Goal: Navigation & Orientation: Find specific page/section

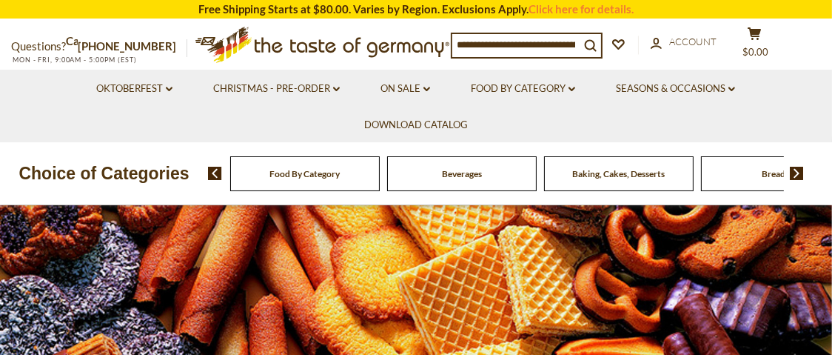
click at [635, 175] on span "Baking, Cakes, Desserts" at bounding box center [619, 173] width 93 height 11
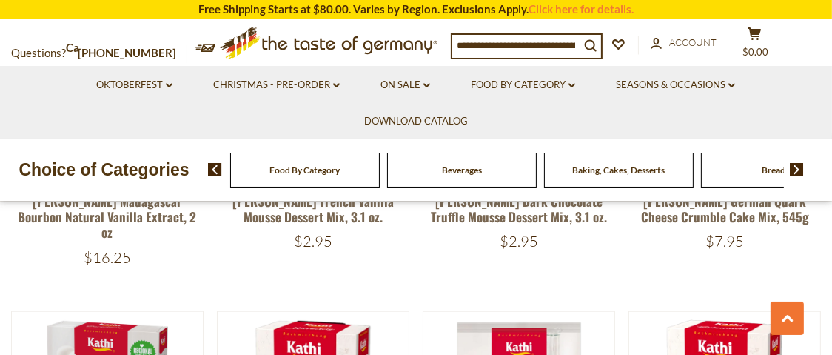
scroll to position [314, 0]
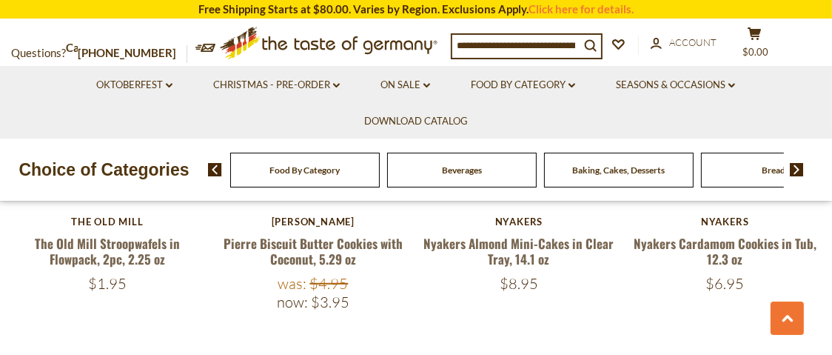
scroll to position [134, 0]
